Goal: Information Seeking & Learning: Learn about a topic

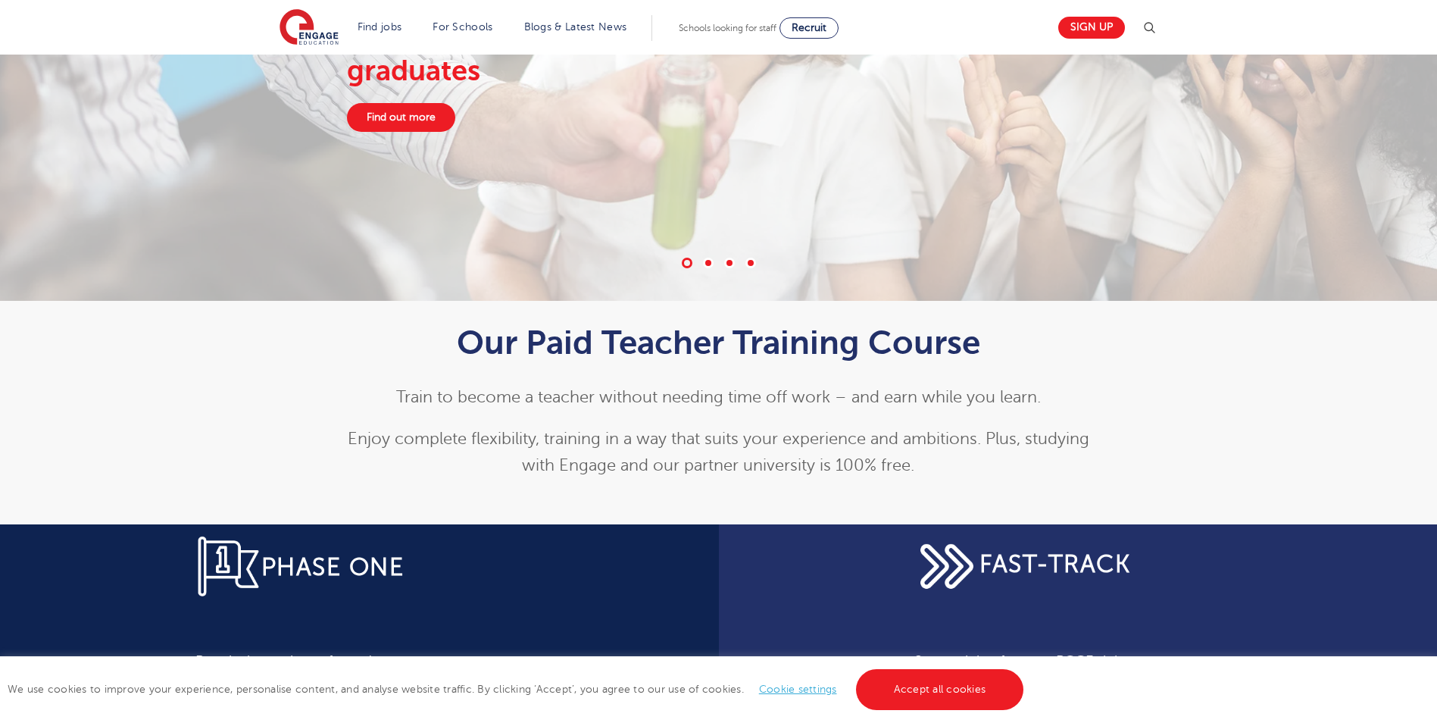
scroll to position [379, 0]
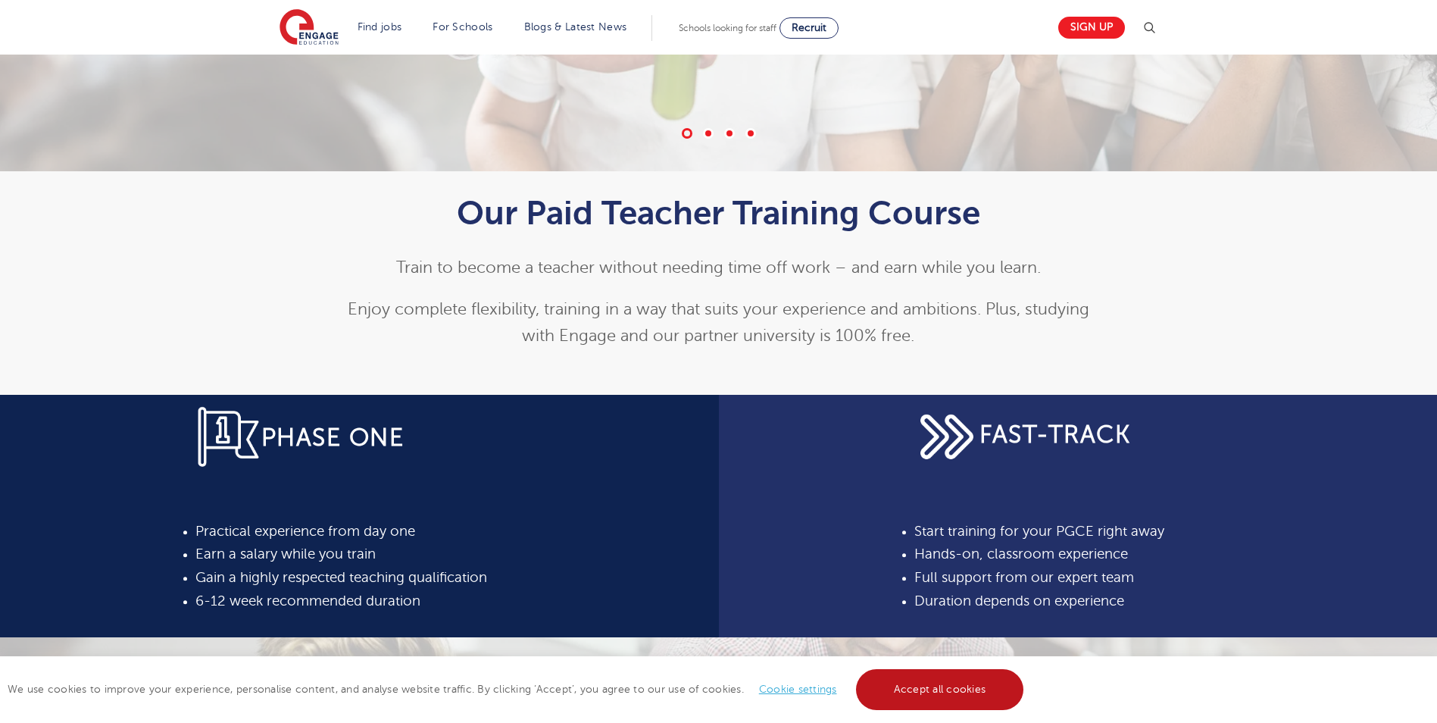
click at [935, 688] on link "Accept all cookies" at bounding box center [940, 689] width 168 height 41
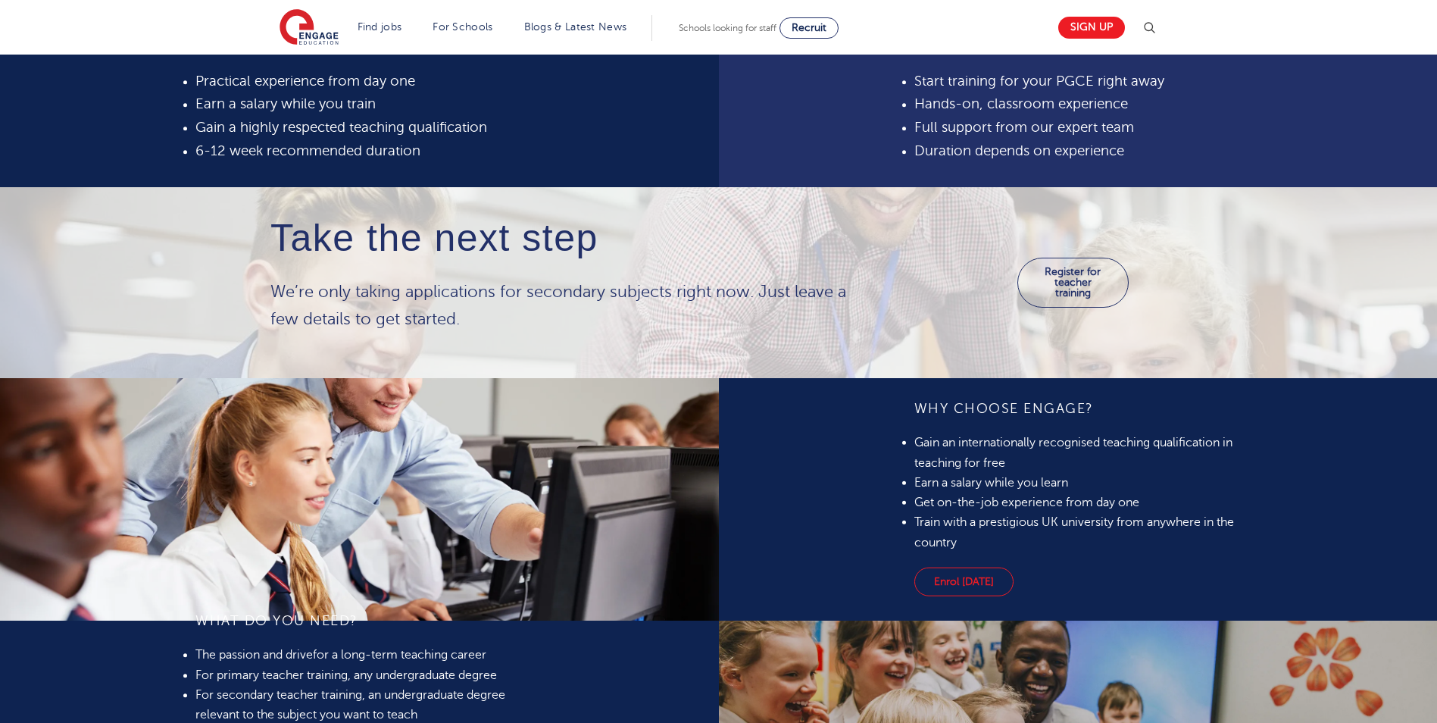
scroll to position [833, 0]
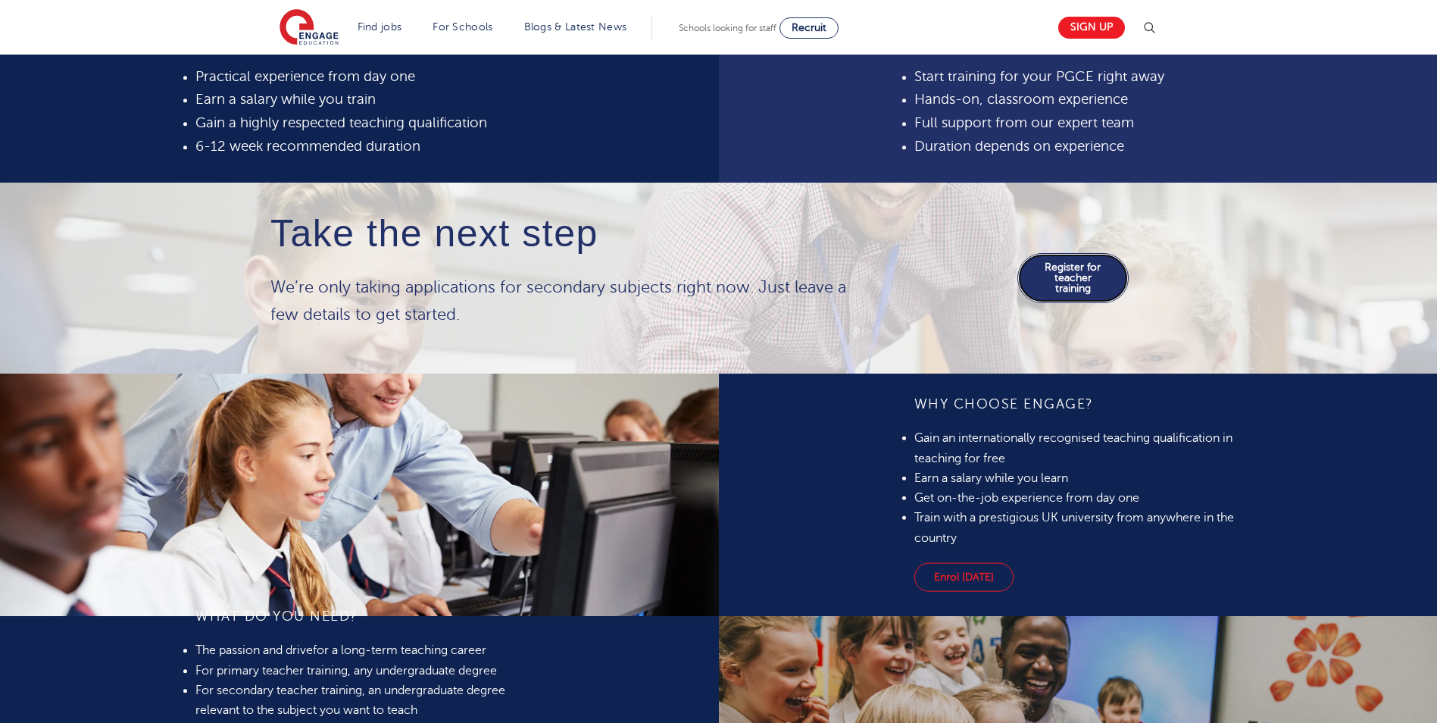
click at [1065, 303] on link "Register for teacher training" at bounding box center [1072, 278] width 111 height 50
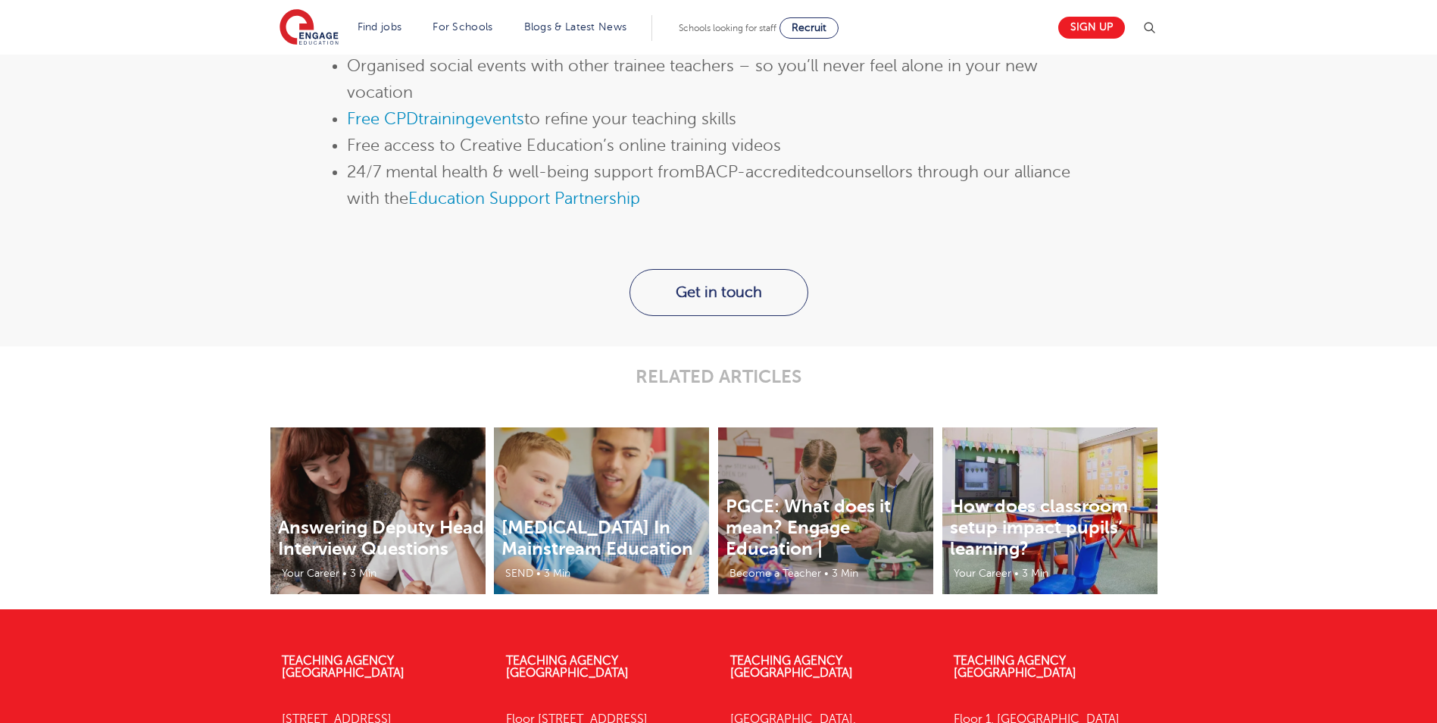
scroll to position [1615, 0]
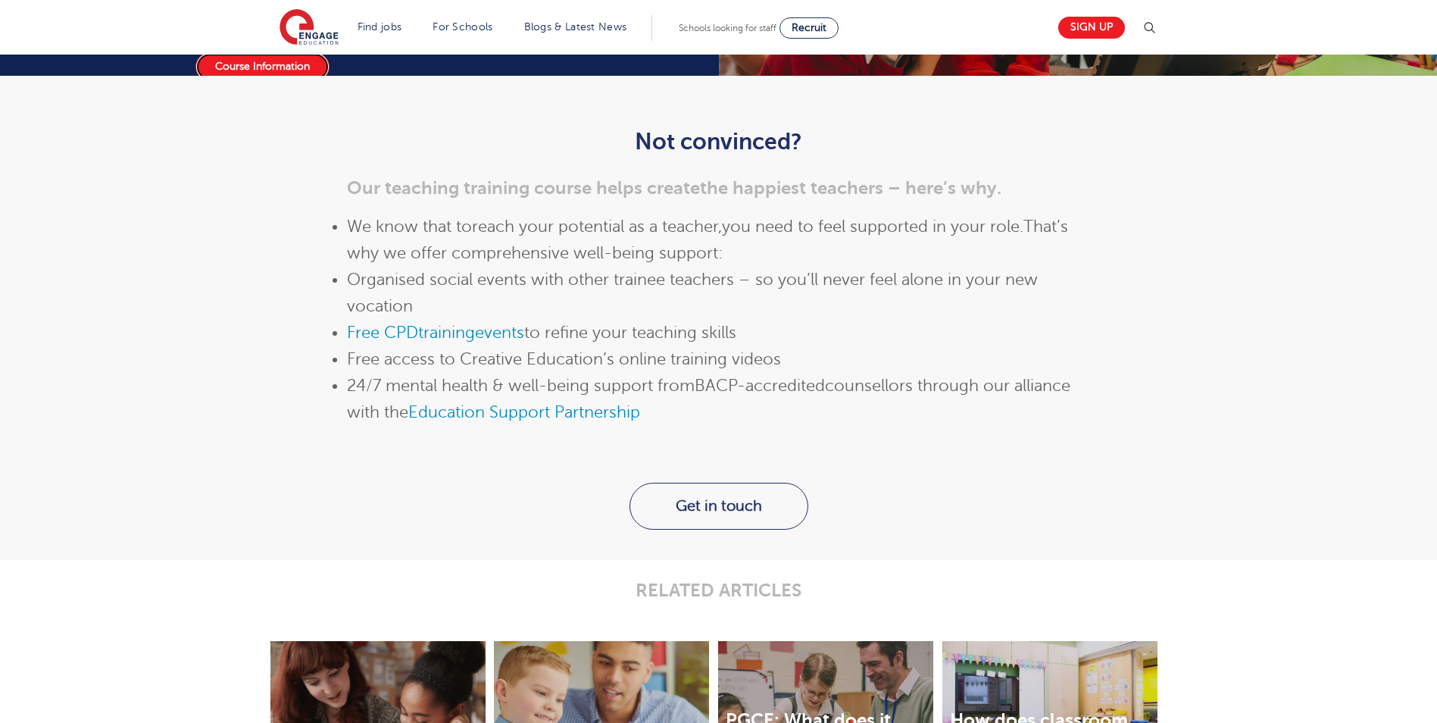
click at [329, 81] on link "Course Information" at bounding box center [262, 66] width 134 height 29
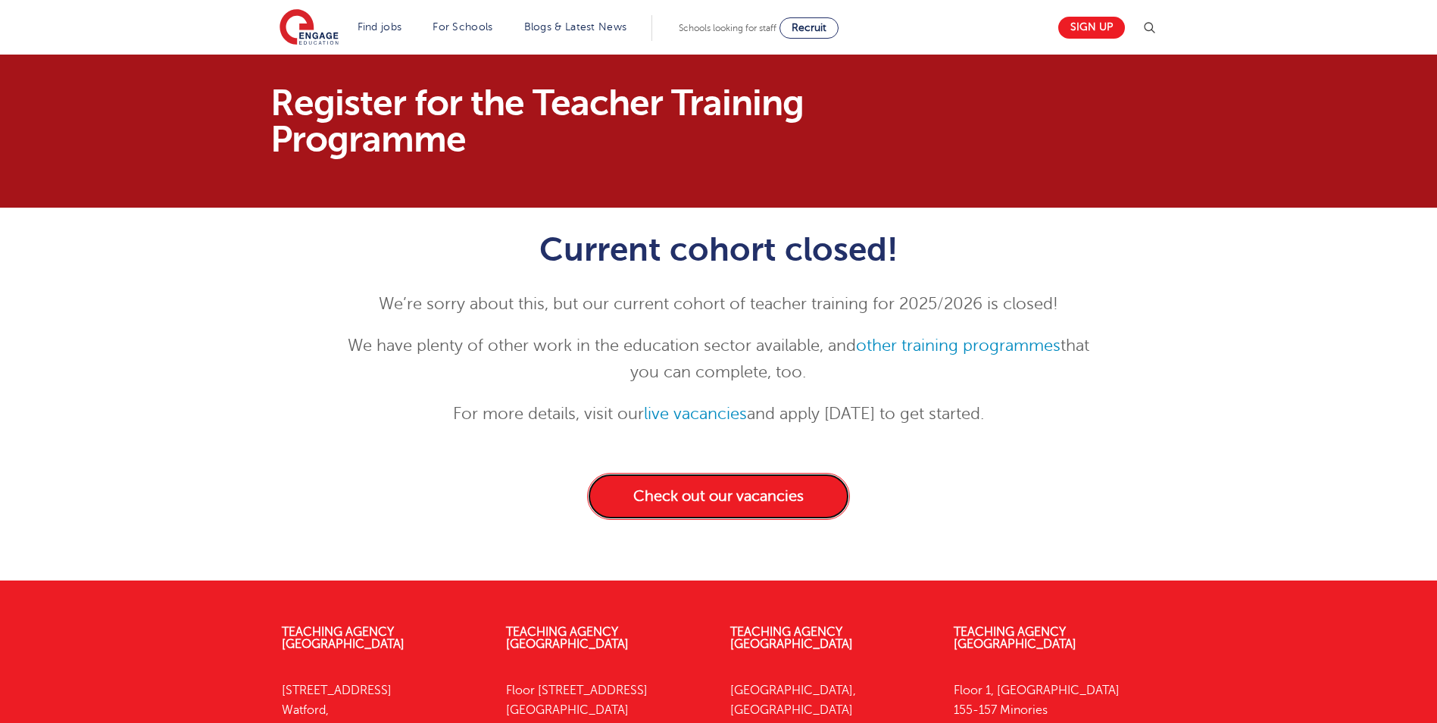
click at [718, 497] on link "Check out our vacancies" at bounding box center [718, 496] width 263 height 47
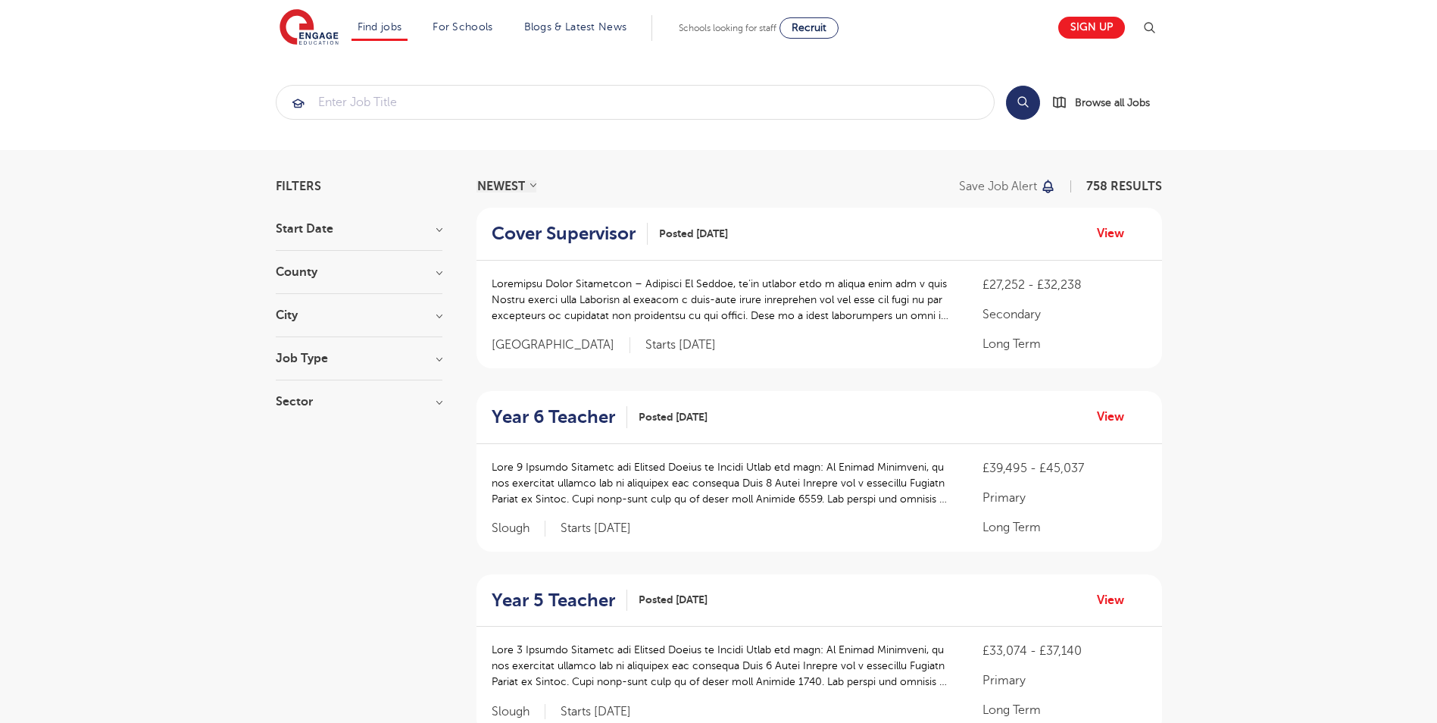
click at [437, 269] on h3 "County" at bounding box center [359, 272] width 167 height 12
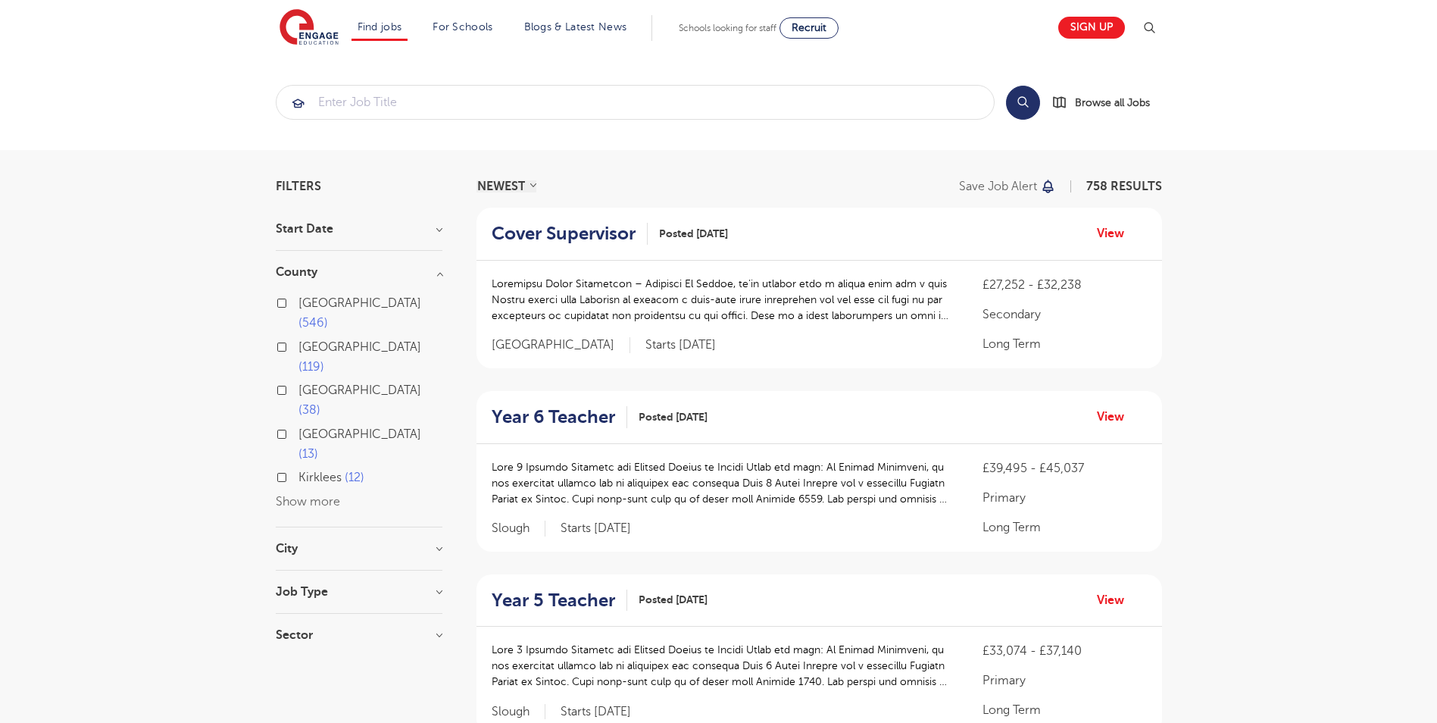
click at [317, 495] on button "Show more" at bounding box center [308, 502] width 64 height 14
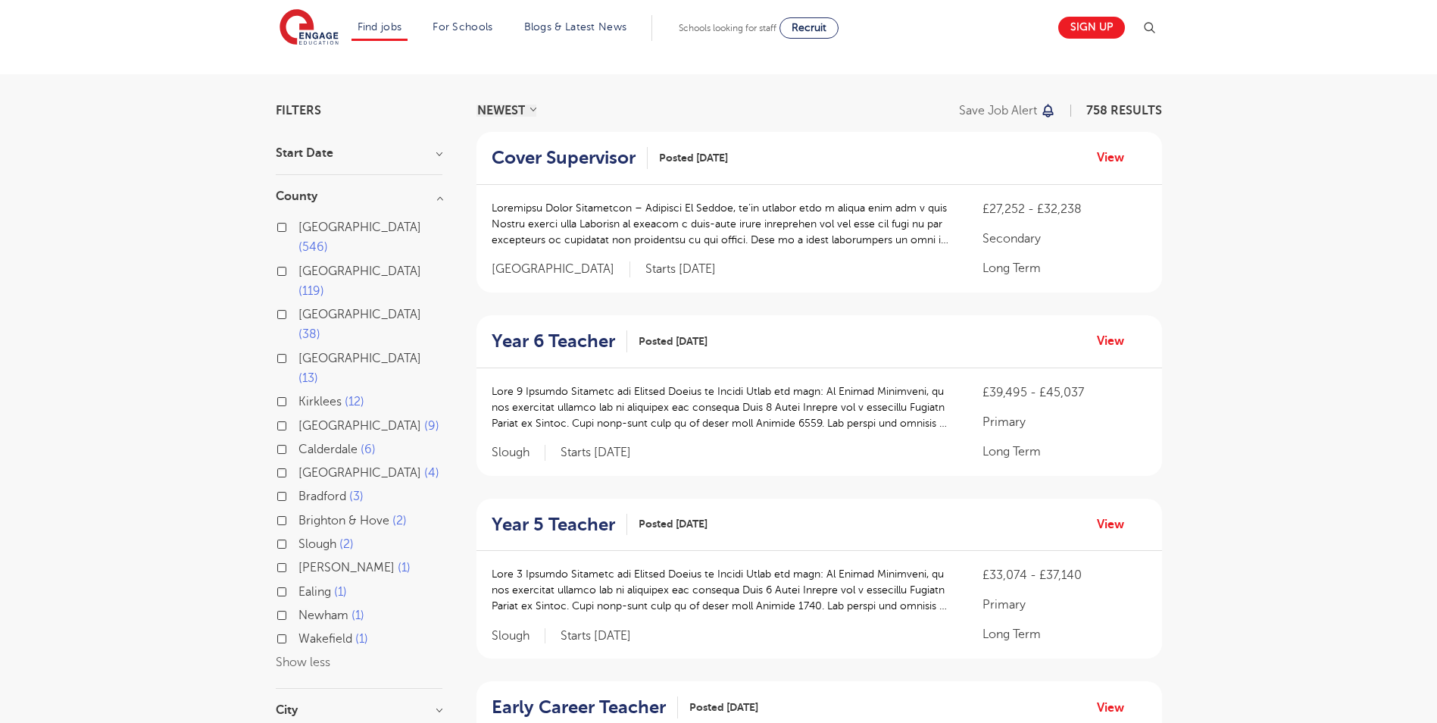
scroll to position [151, 0]
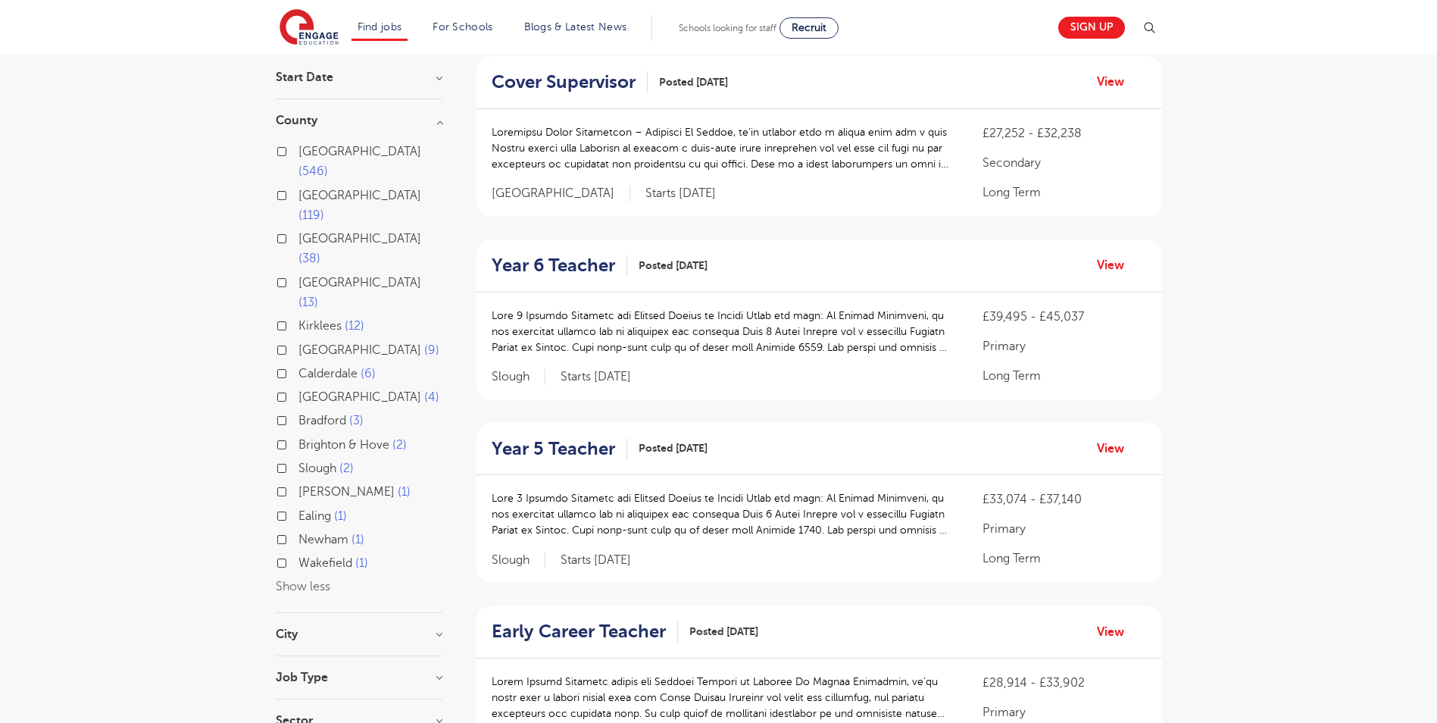
click at [442, 119] on h3 "County" at bounding box center [359, 120] width 167 height 12
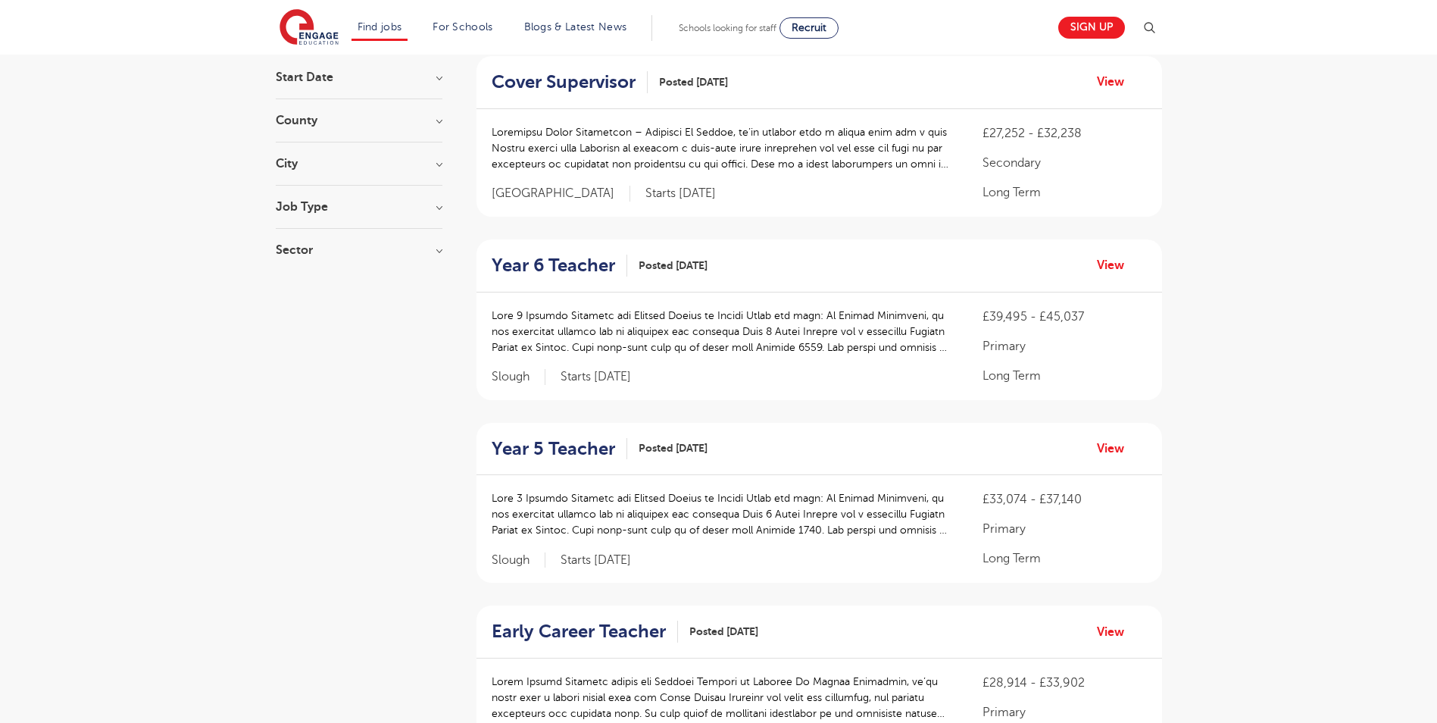
click at [439, 163] on h3 "City" at bounding box center [359, 164] width 167 height 12
click at [318, 326] on button "Show more" at bounding box center [308, 333] width 64 height 14
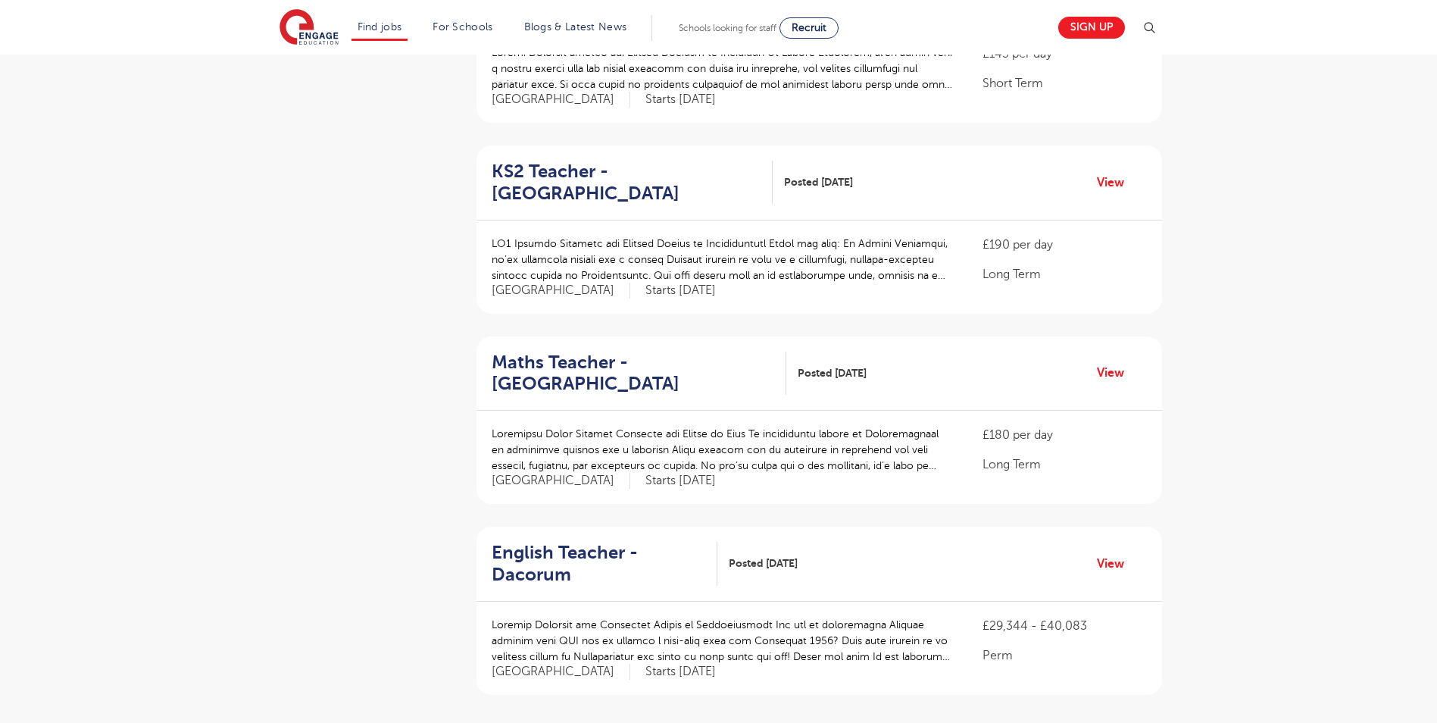
scroll to position [1363, 0]
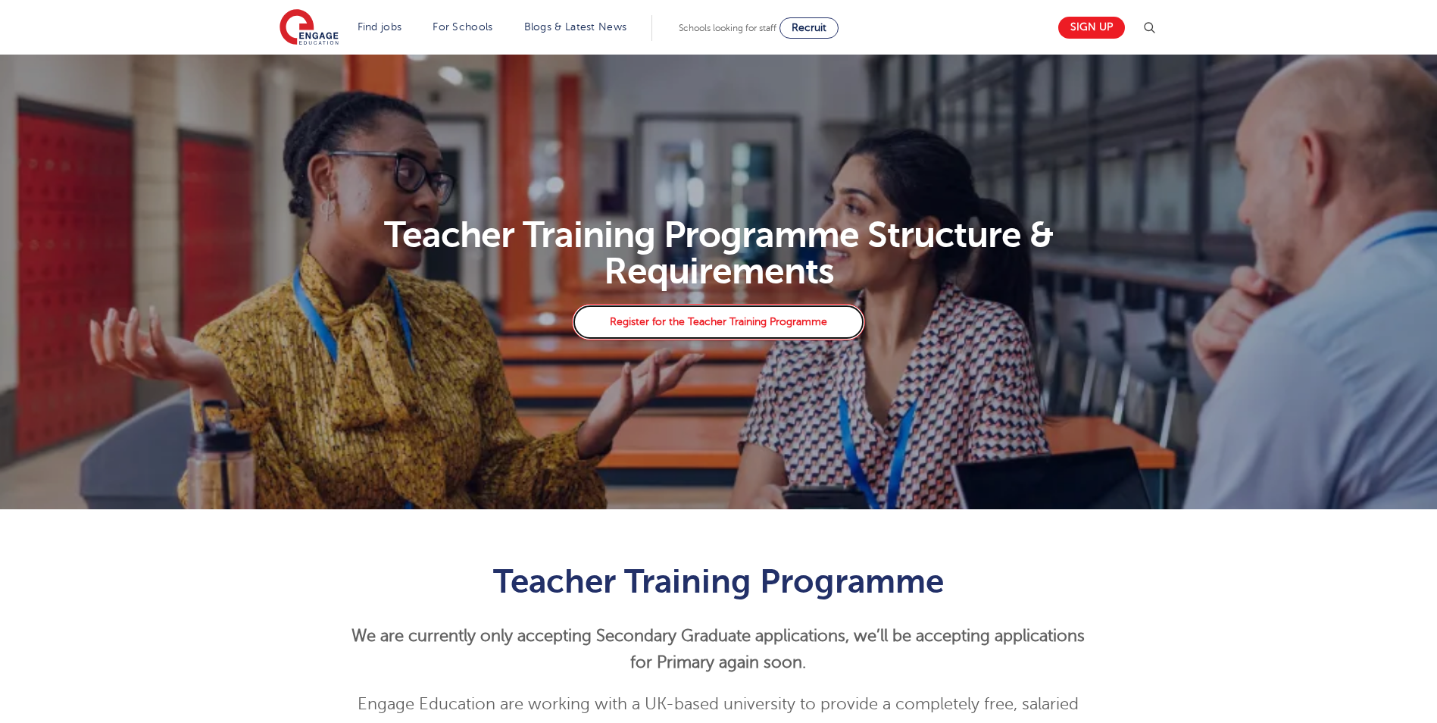
click at [730, 333] on link "Register for the Teacher Training Programme" at bounding box center [718, 322] width 292 height 36
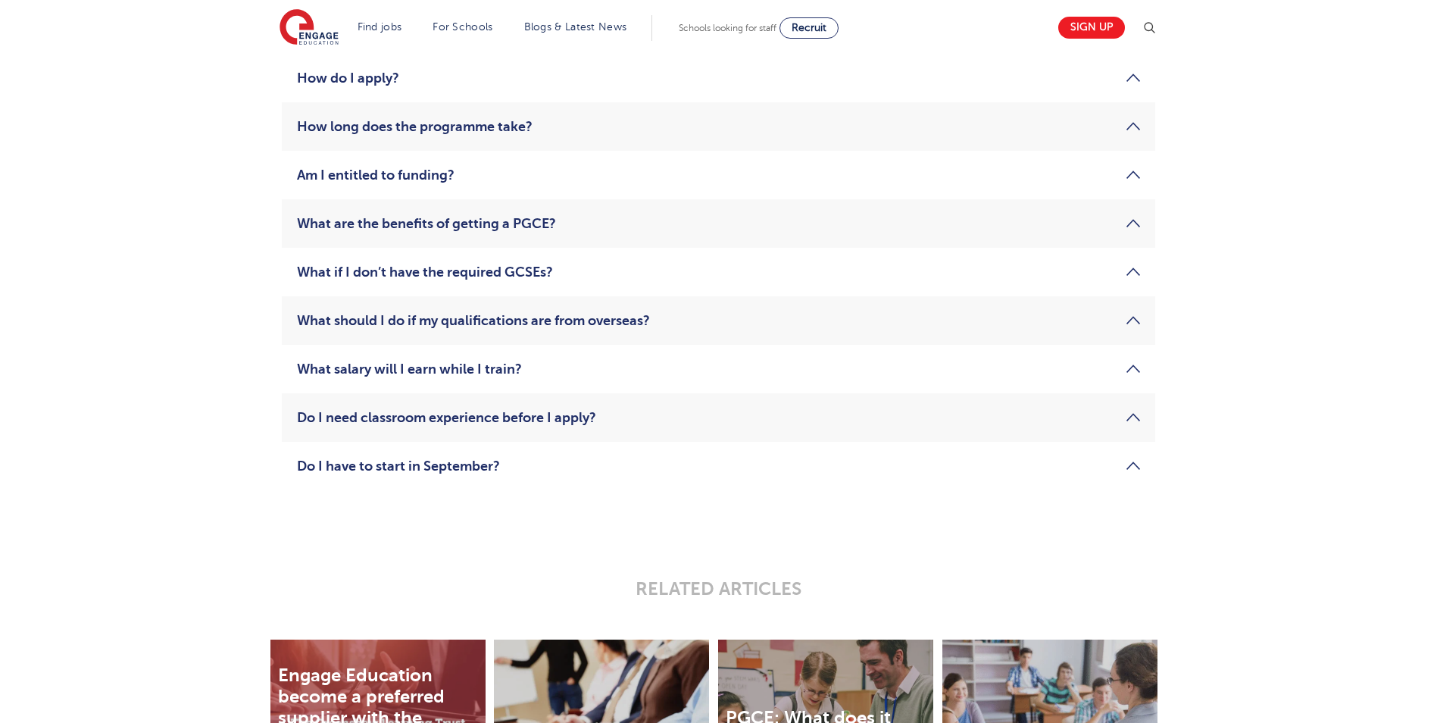
scroll to position [2196, 0]
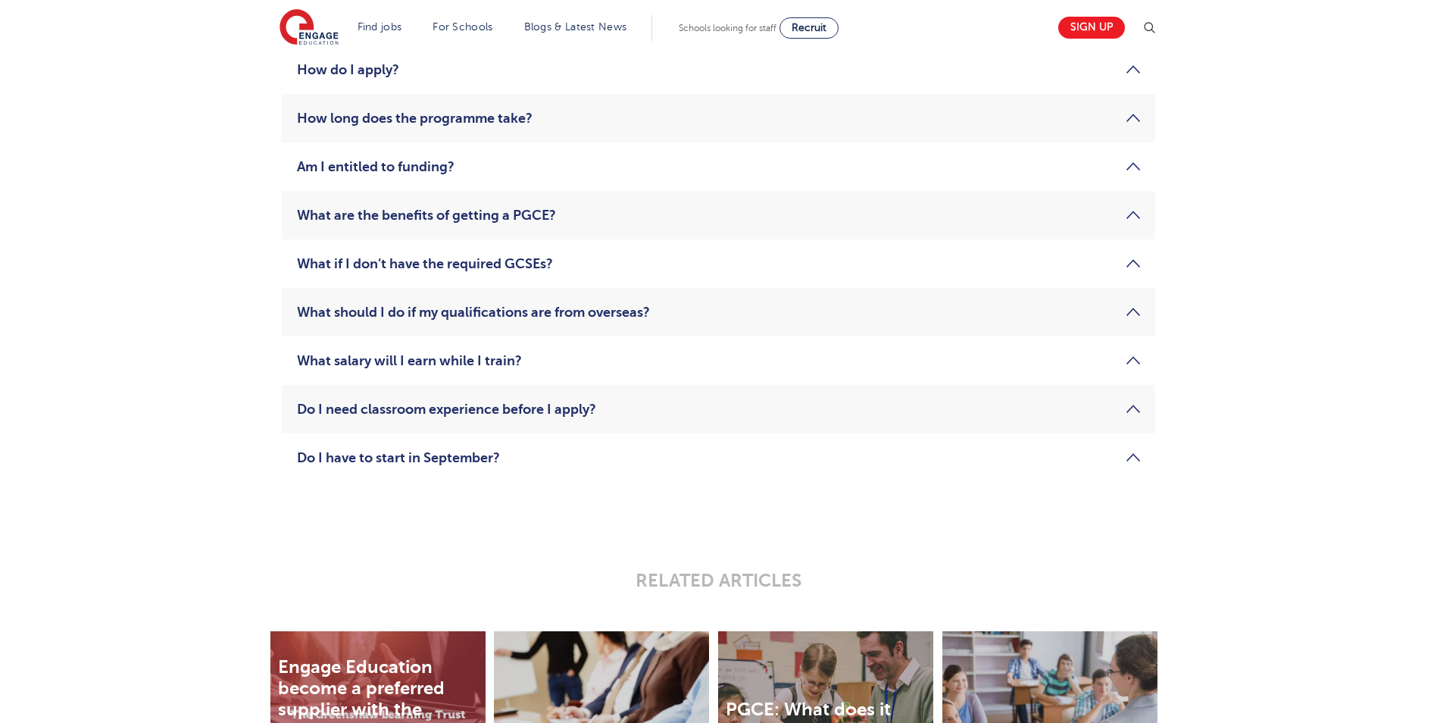
click at [676, 50] on section "Find jobs All vacancies We have one of the UK's largest database. and with hund…" at bounding box center [663, 27] width 769 height 55
click at [454, 94] on li "How do I apply? To apply for the Teacher Training Programme, visit our Register…" at bounding box center [718, 69] width 873 height 48
click at [1129, 79] on link "How do I apply?" at bounding box center [718, 70] width 843 height 18
click at [1129, 79] on p "To apply for the Teacher Training Programme, visit our Register page, or send a…" at bounding box center [718, 55] width 843 height 45
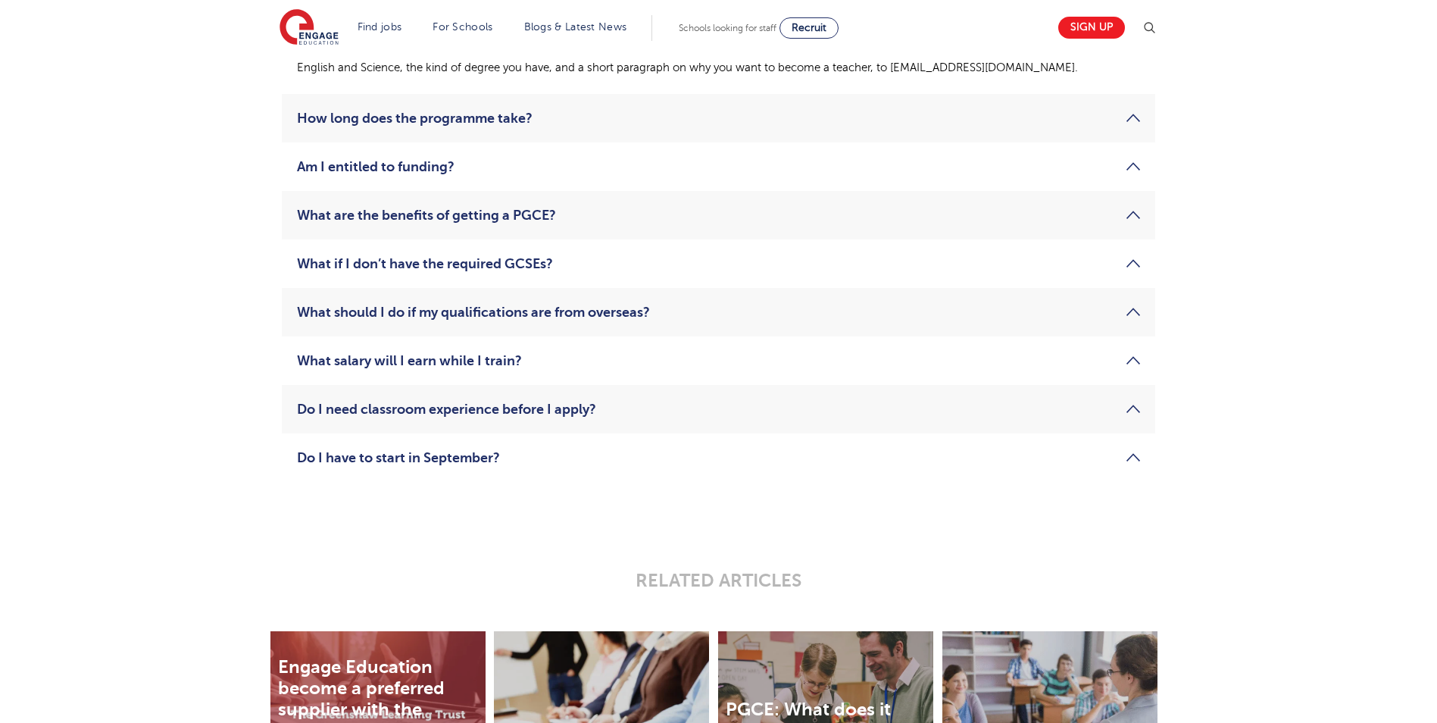
click at [1118, 127] on link "How long does the programme take?" at bounding box center [718, 118] width 843 height 18
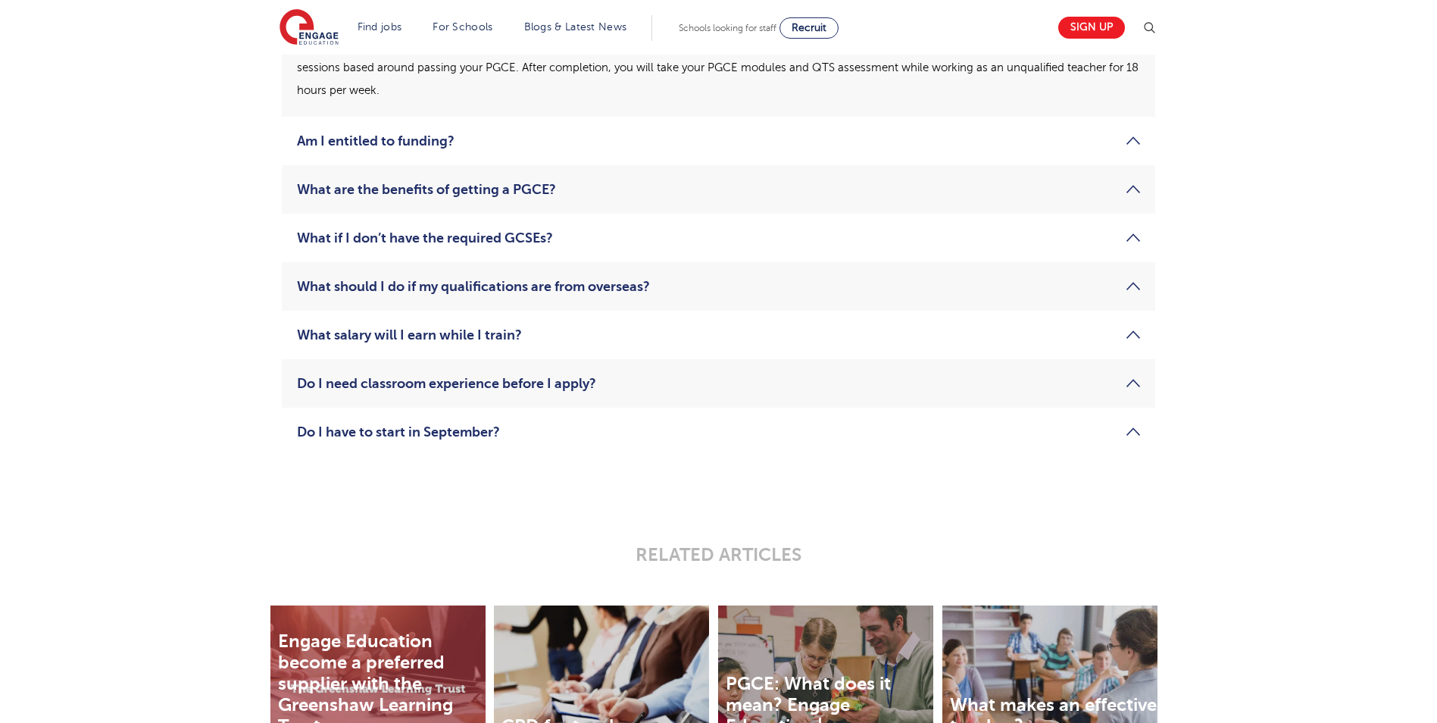
scroll to position [2272, 0]
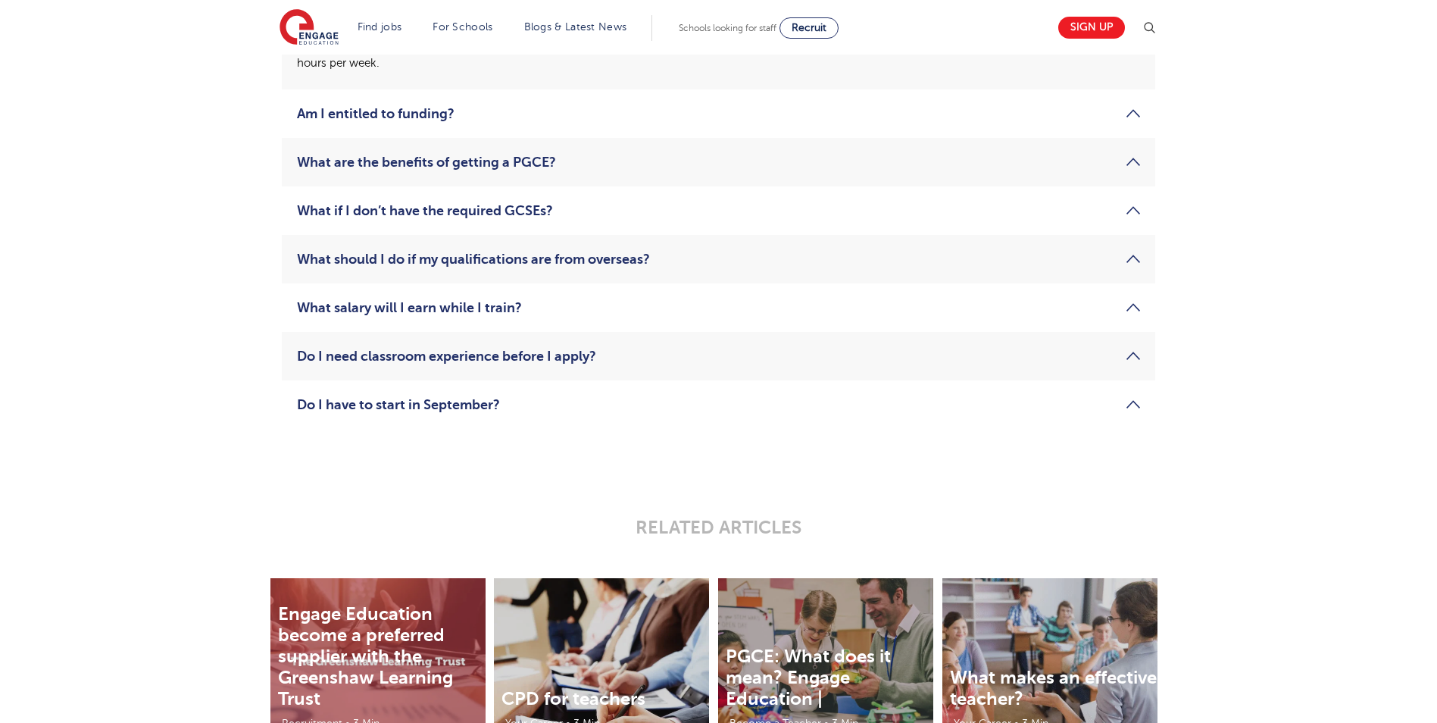
click at [1136, 123] on link "Am I entitled to funding?" at bounding box center [718, 114] width 843 height 18
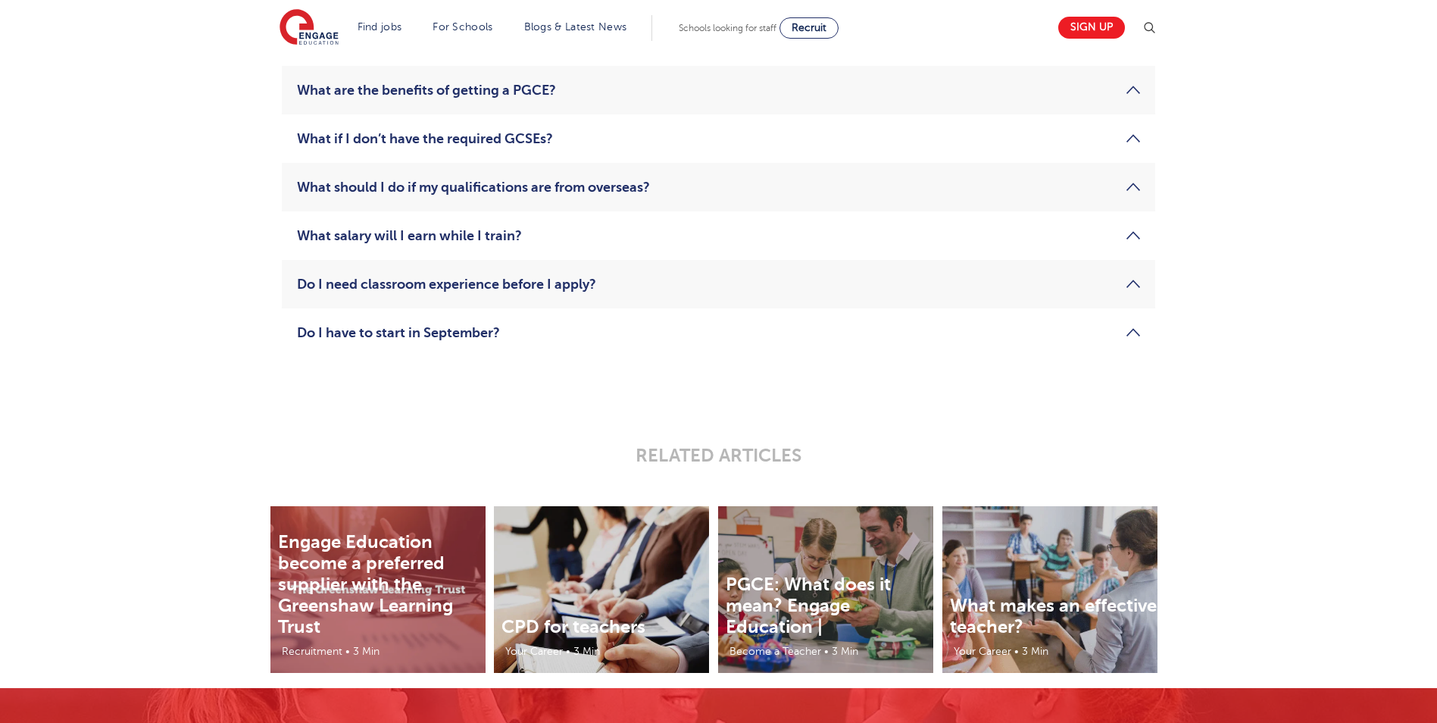
scroll to position [2348, 0]
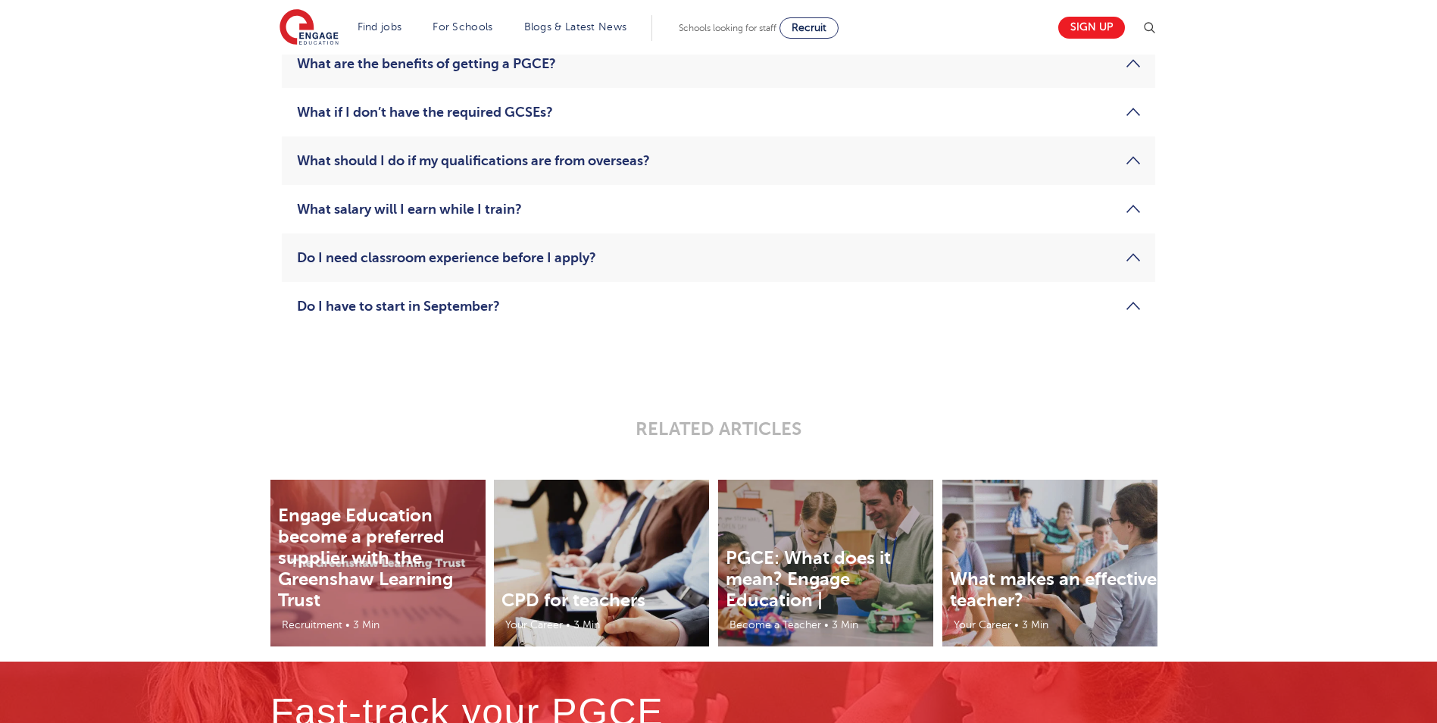
click at [1125, 315] on link "Do I have to start in September?" at bounding box center [718, 306] width 843 height 18
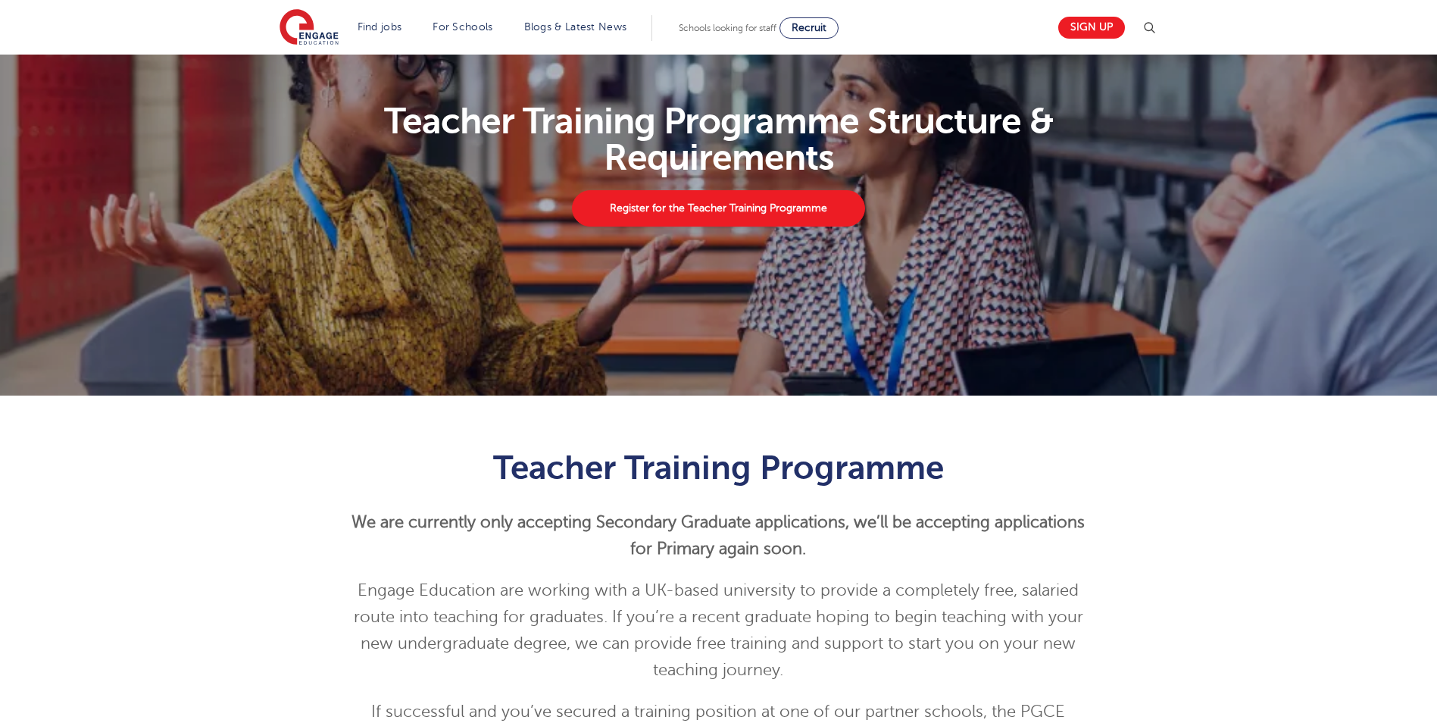
scroll to position [0, 0]
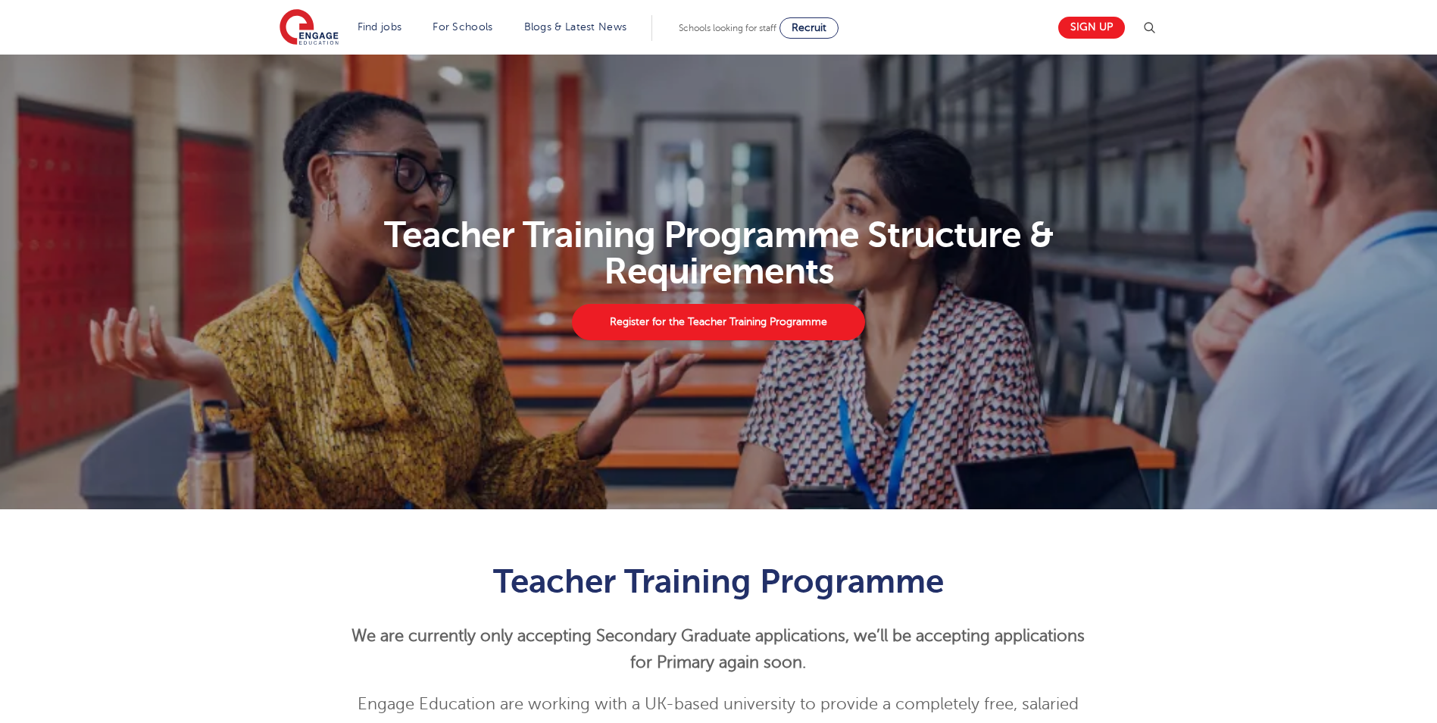
click at [244, 547] on div "Teacher Training Programme We are currently only accepting Secondary Graduate a…" at bounding box center [718, 708] width 1437 height 398
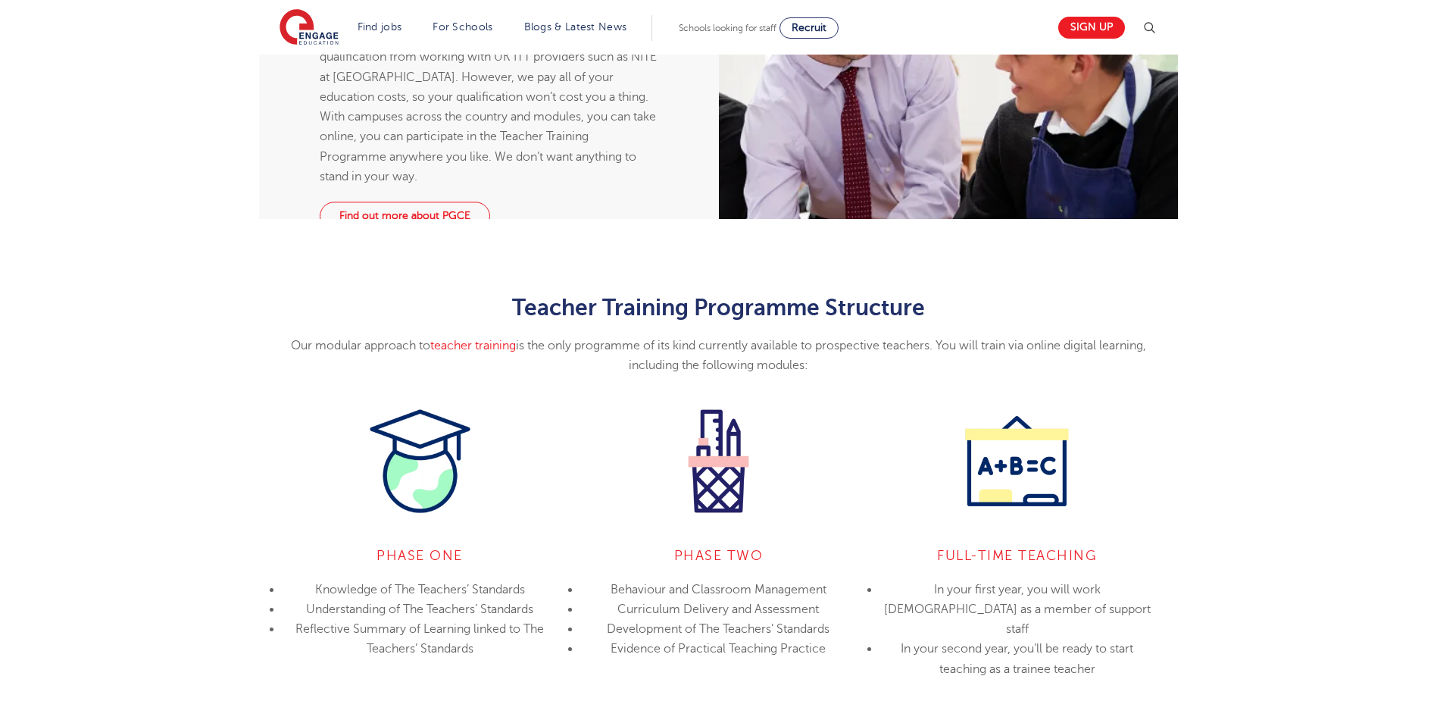
scroll to position [757, 0]
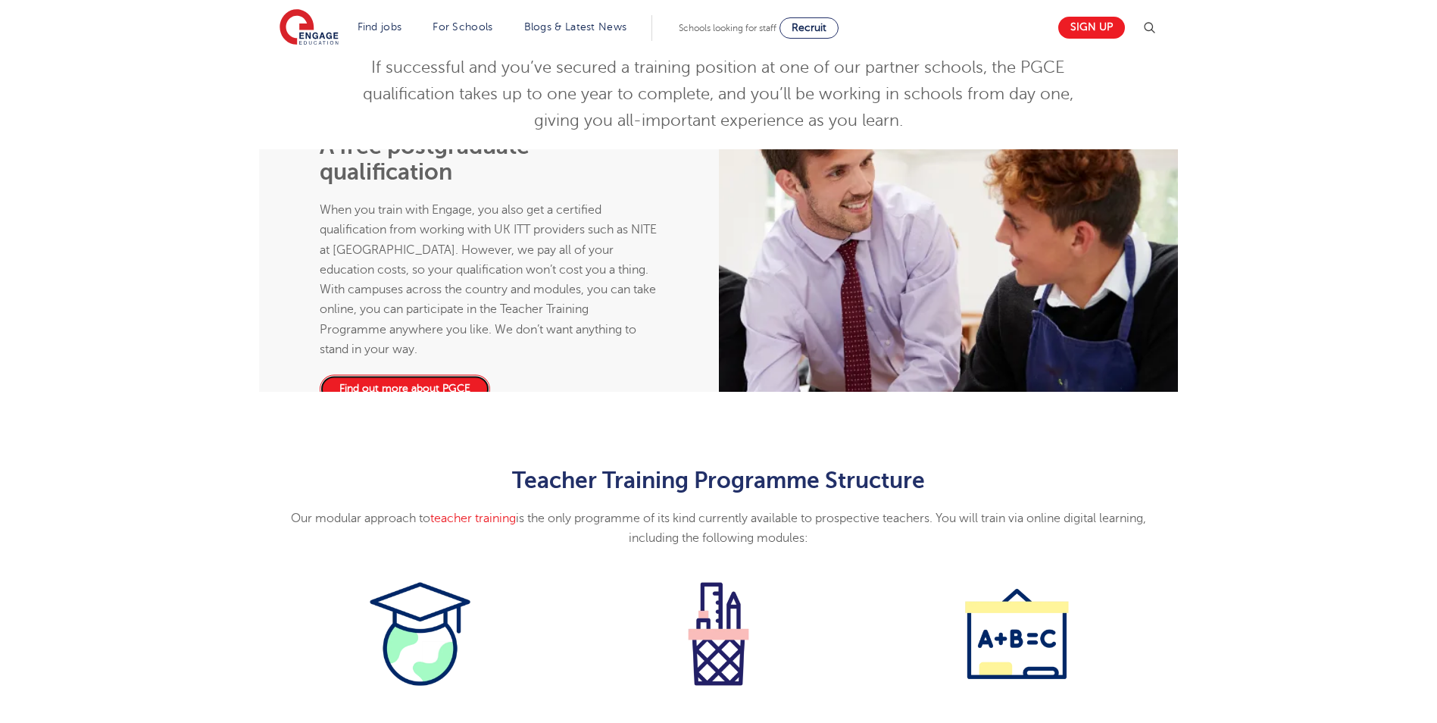
click at [486, 404] on link "Find out more about PGCE" at bounding box center [405, 389] width 170 height 29
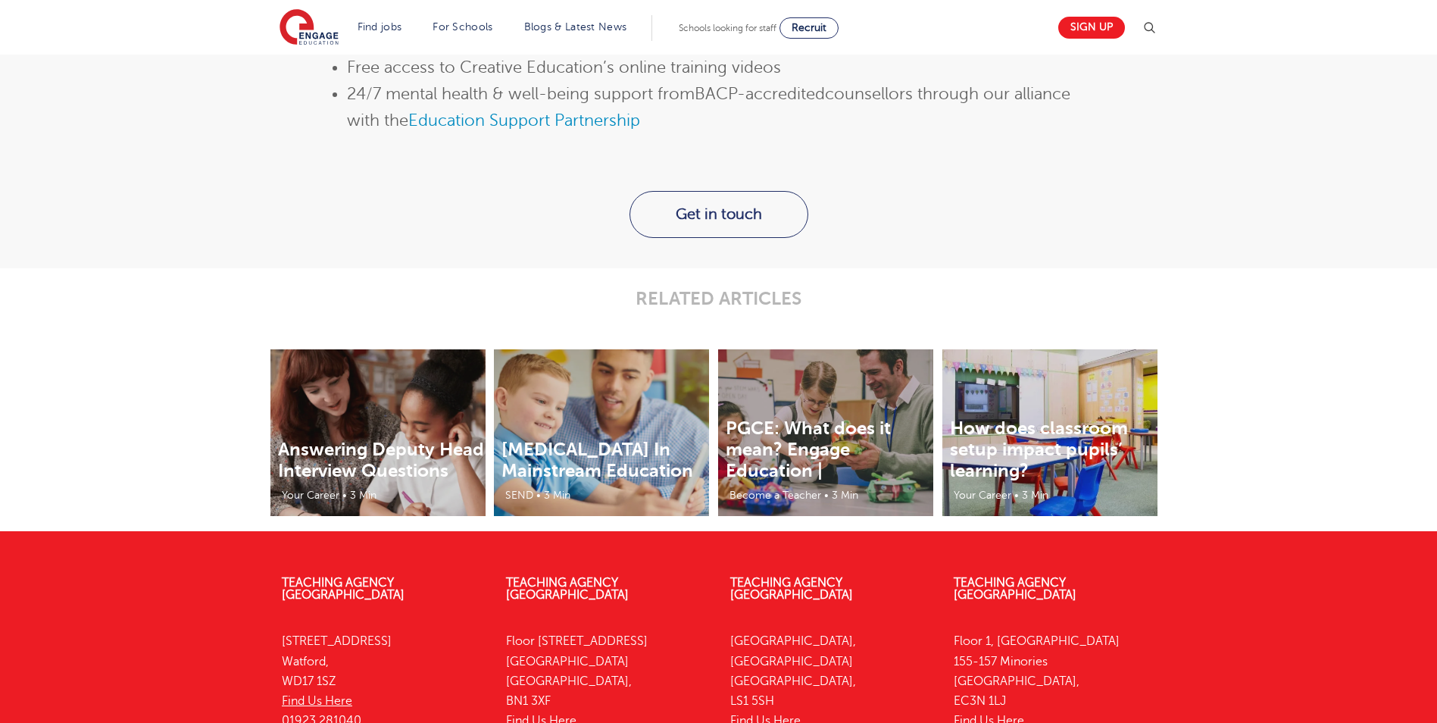
scroll to position [1934, 0]
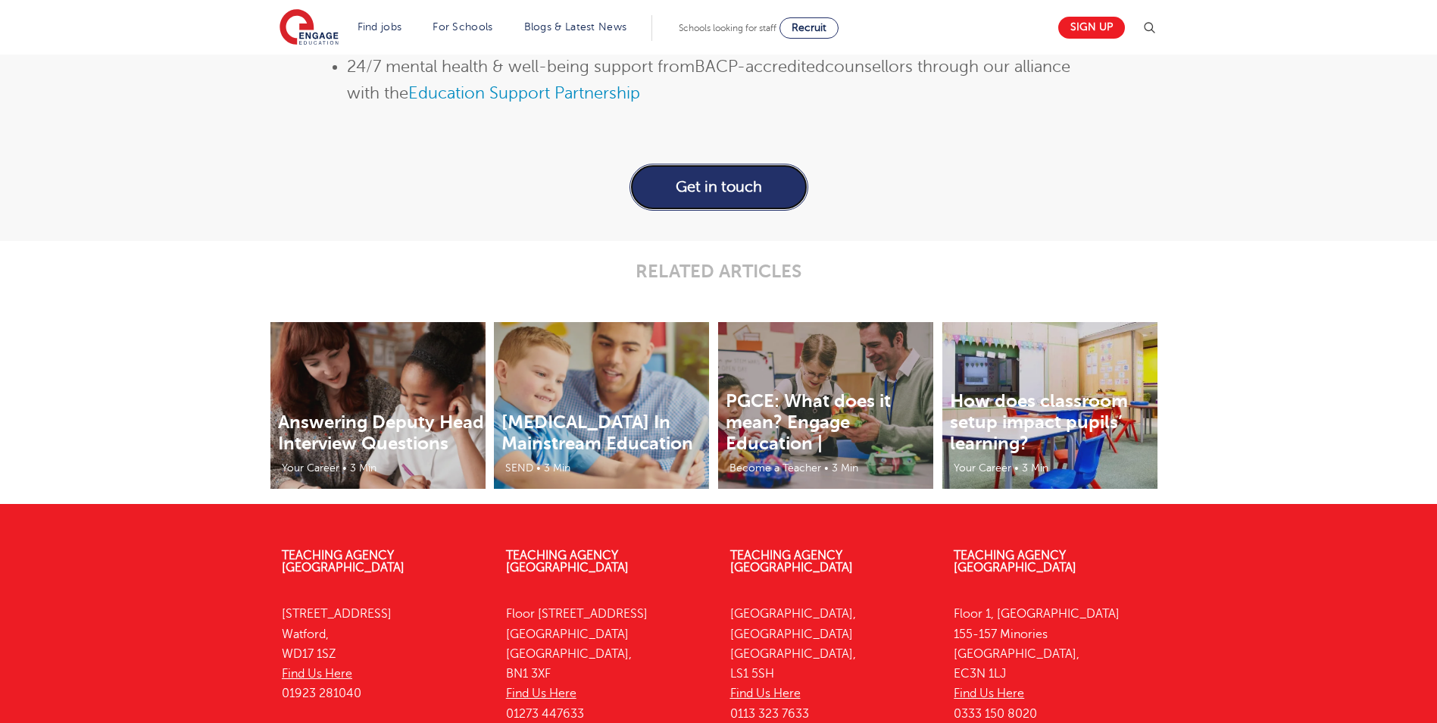
click at [751, 211] on link "Get in touch" at bounding box center [718, 187] width 179 height 47
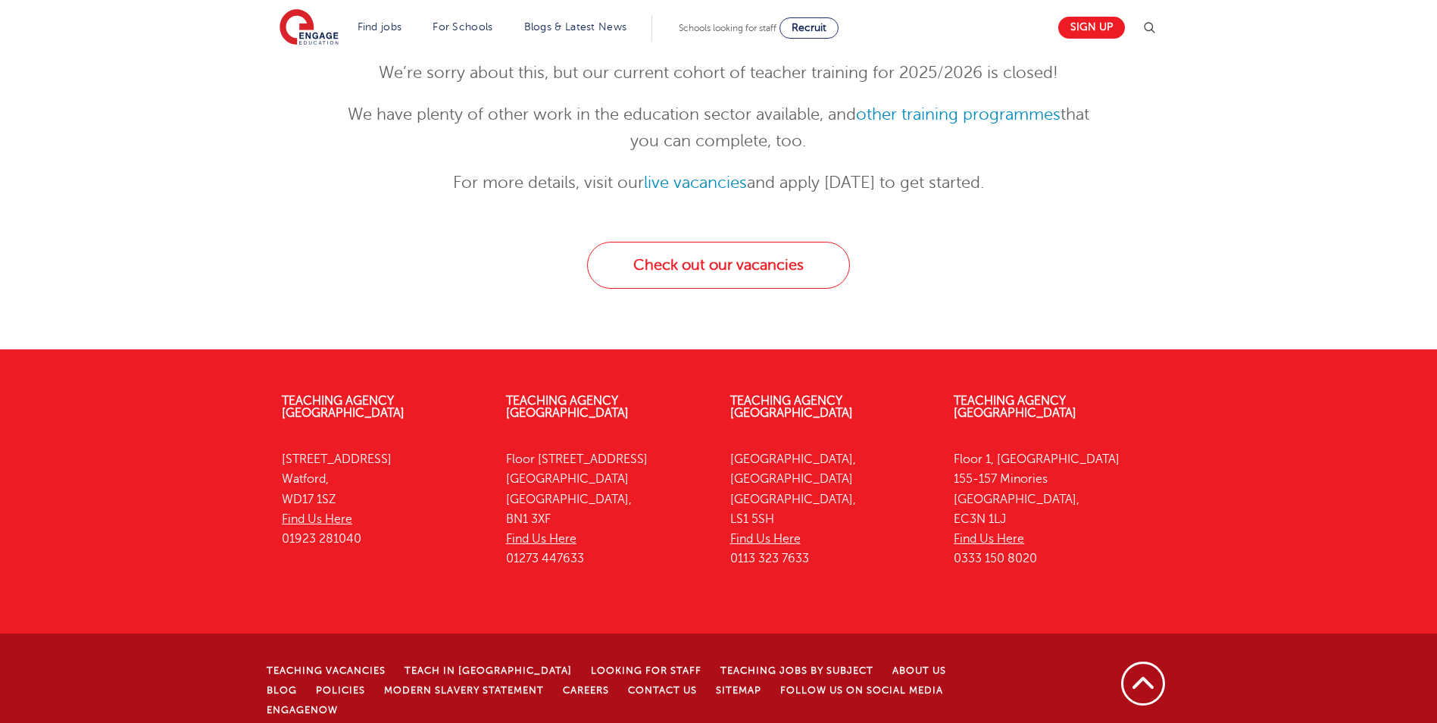
scroll to position [232, 0]
